Goal: Information Seeking & Learning: Check status

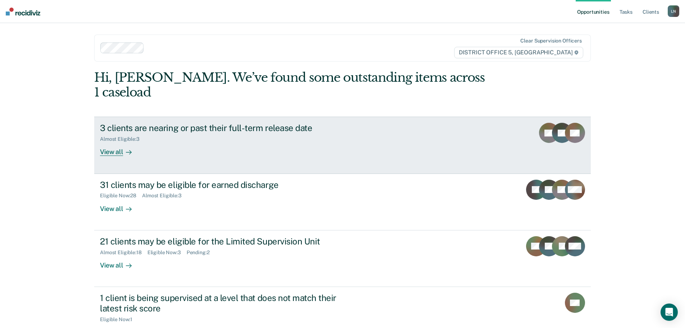
click at [111, 141] on link "3 clients are nearing or past their full-term release date Almost Eligible : 3 …" at bounding box center [342, 145] width 497 height 57
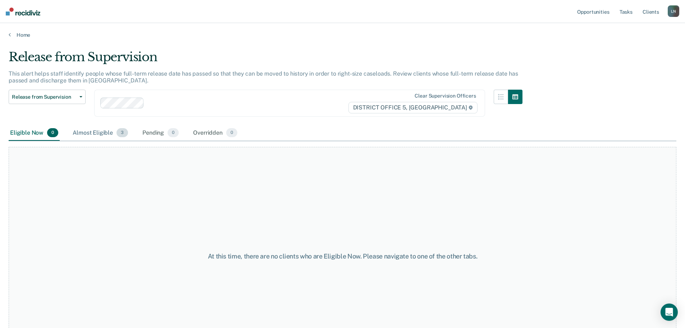
click at [104, 133] on div "Almost Eligible 3" at bounding box center [100, 133] width 58 height 16
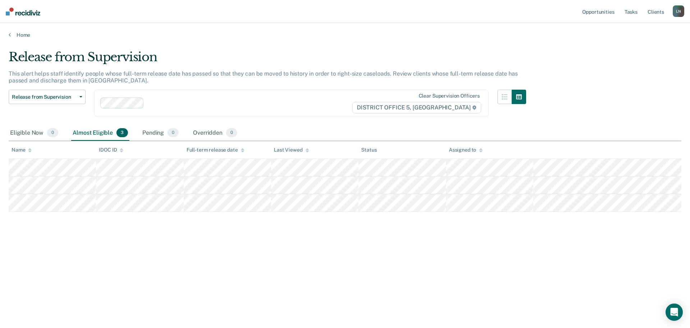
click at [201, 233] on div "Release from Supervision This alert helps staff identify people whose full-term…" at bounding box center [345, 162] width 673 height 224
click at [19, 32] on link "Home" at bounding box center [345, 35] width 673 height 6
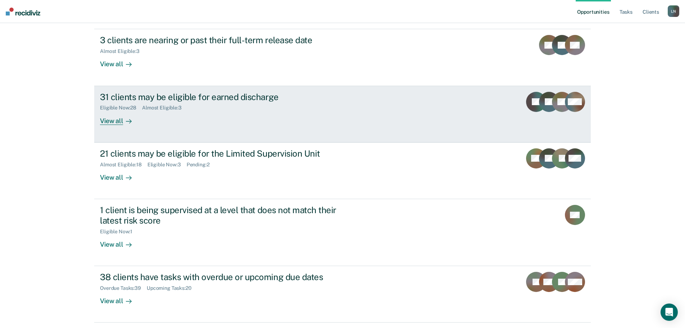
scroll to position [96, 0]
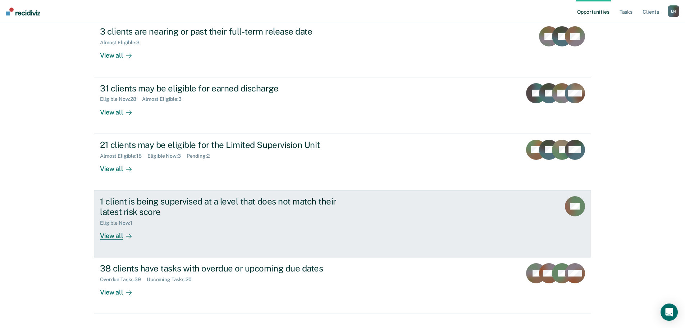
click at [118, 225] on div "View all" at bounding box center [120, 232] width 40 height 14
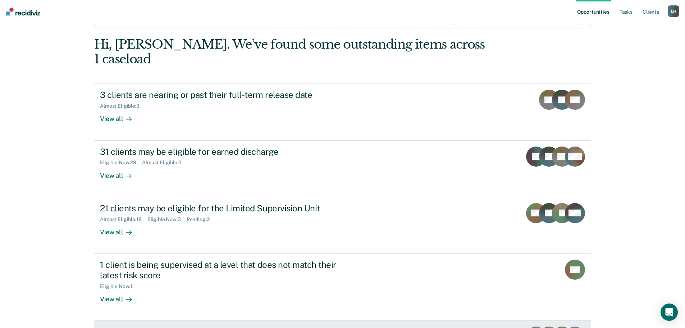
scroll to position [24, 0]
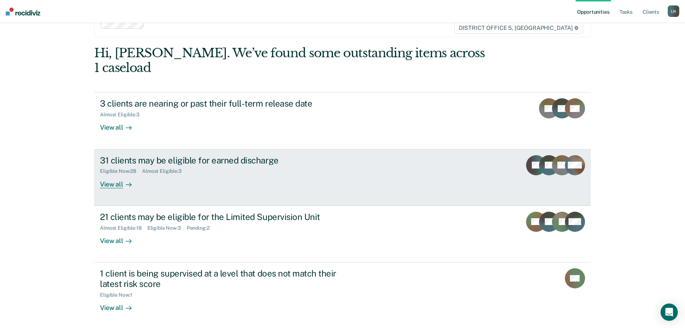
click at [228, 155] on div "31 clients may be eligible for earned discharge" at bounding box center [226, 160] width 252 height 10
